Goal: Check status: Check status

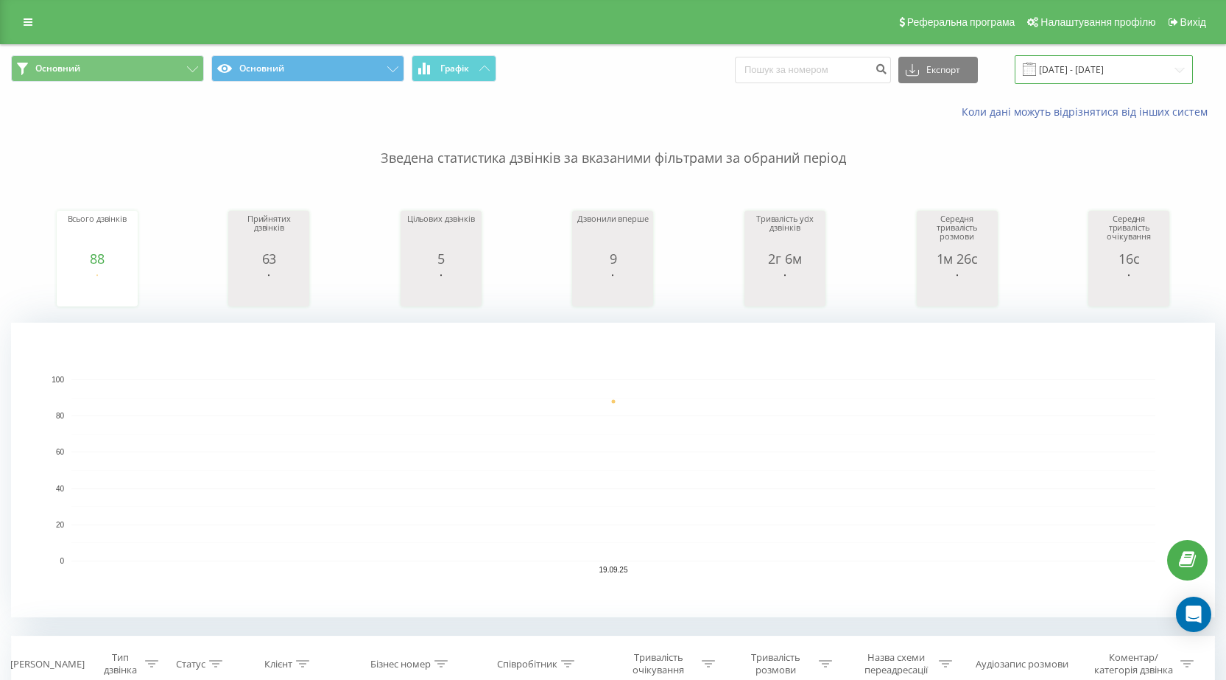
click at [1130, 71] on input "[DATE] - [DATE]" at bounding box center [1104, 69] width 178 height 29
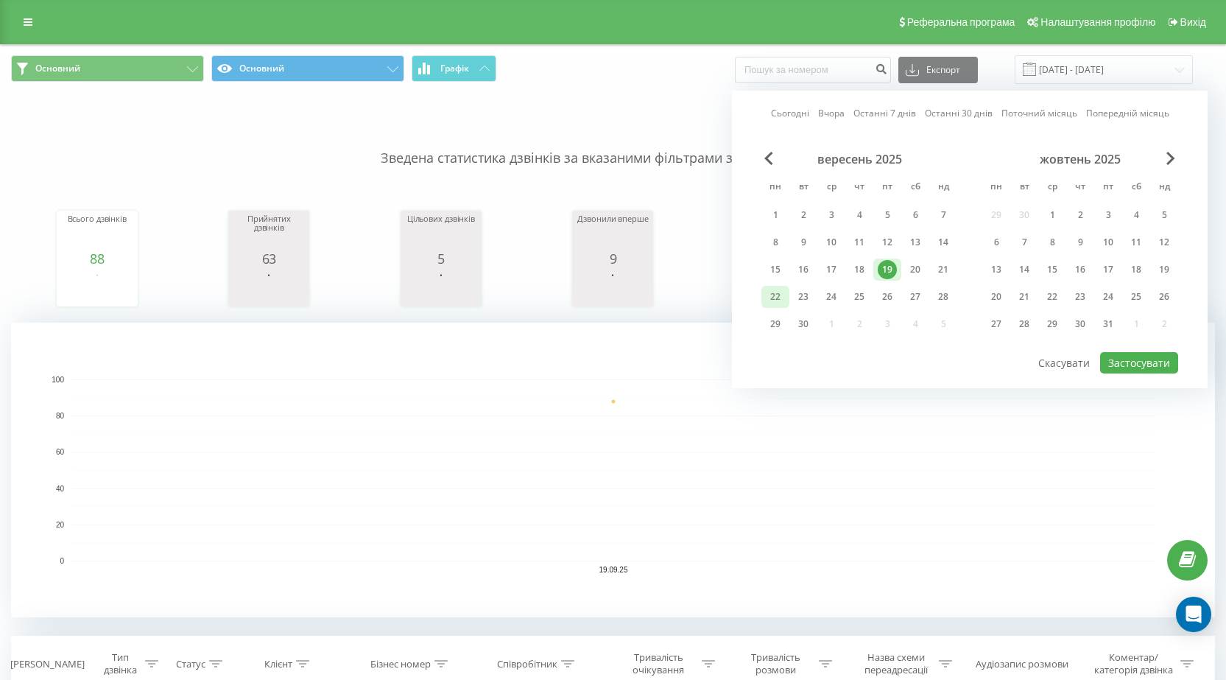
click at [775, 295] on div "22" at bounding box center [775, 296] width 19 height 19
click at [1124, 362] on button "Застосувати" at bounding box center [1139, 362] width 78 height 21
type input "22.09.2025 - 22.09.2025"
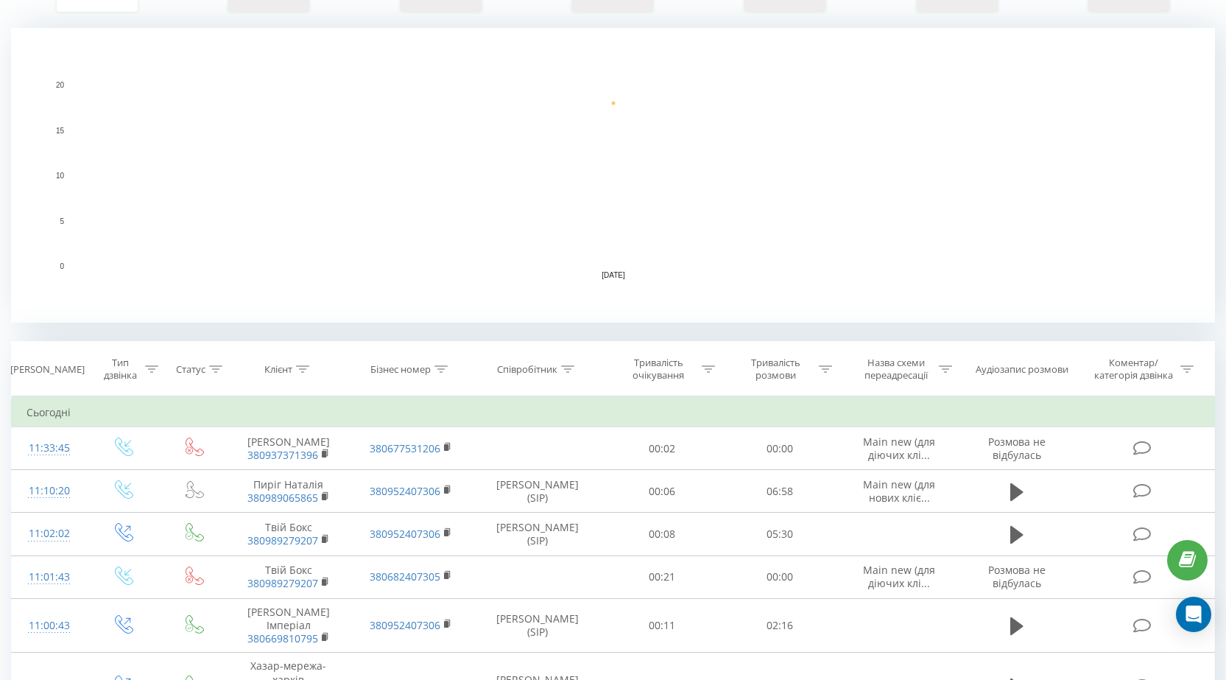
scroll to position [442, 0]
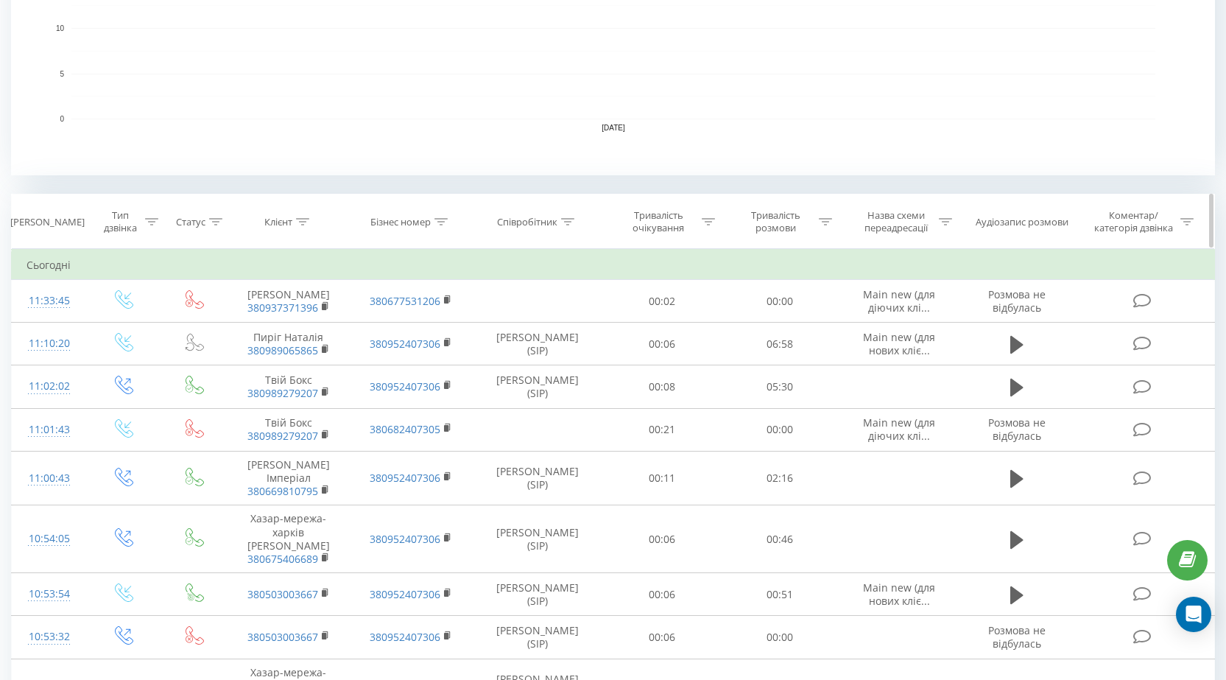
click at [568, 221] on icon at bounding box center [567, 221] width 13 height 7
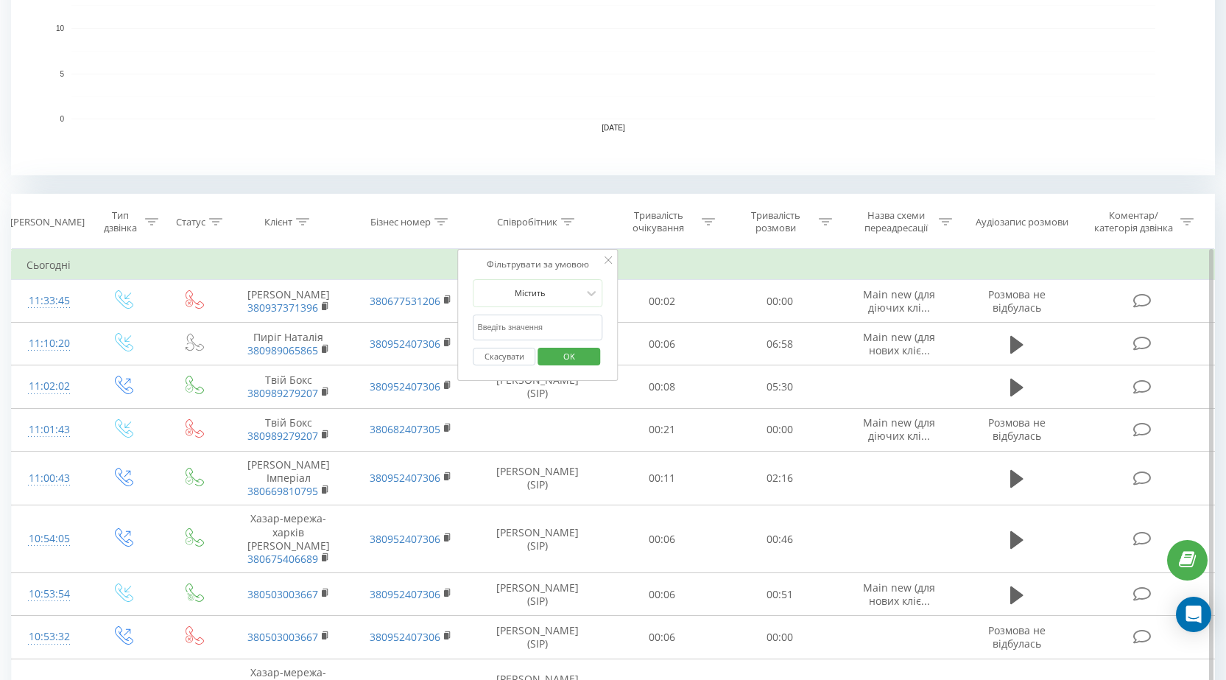
click at [544, 328] on input "text" at bounding box center [538, 327] width 130 height 26
type input "Пастернак"
click at [573, 359] on span "OK" at bounding box center [569, 356] width 41 height 23
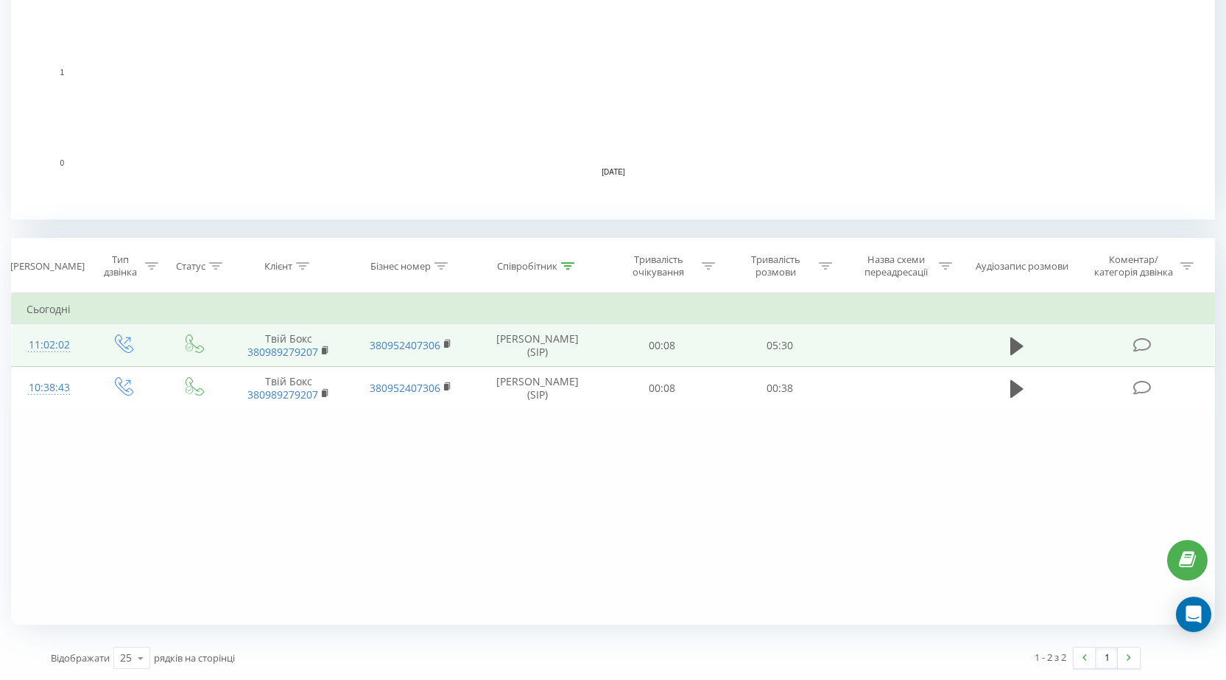
scroll to position [398, 0]
